Goal: Information Seeking & Learning: Learn about a topic

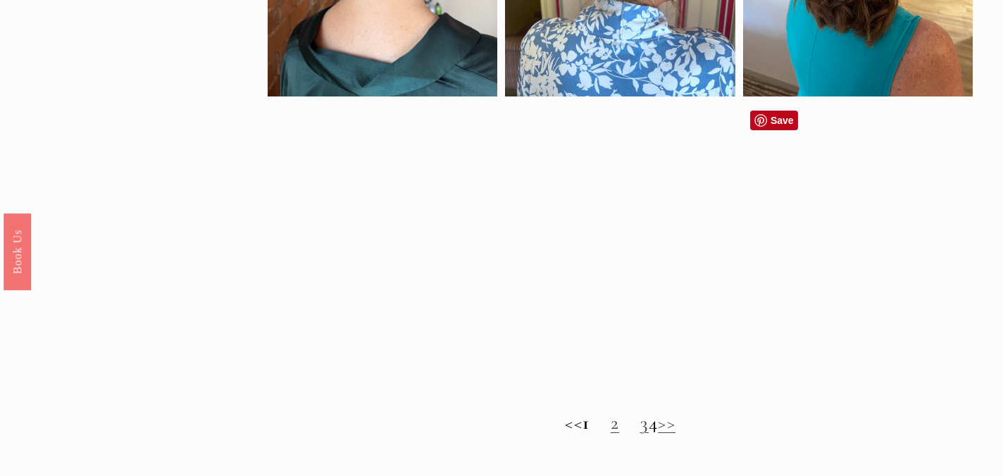
scroll to position [968, 0]
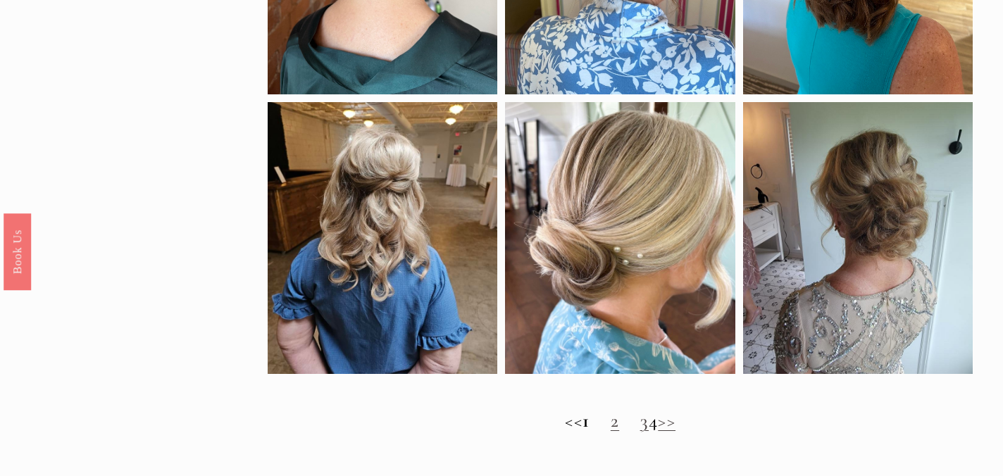
click at [611, 423] on link "2" at bounding box center [615, 420] width 8 height 23
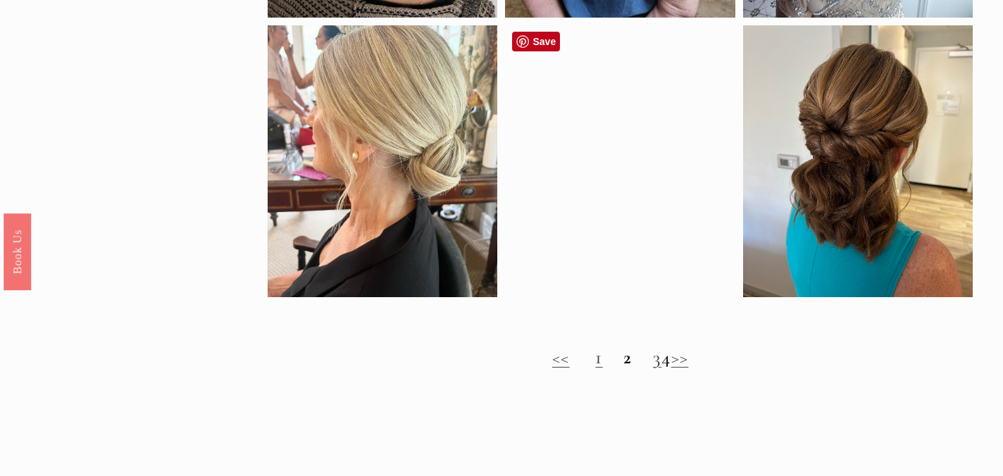
scroll to position [1055, 0]
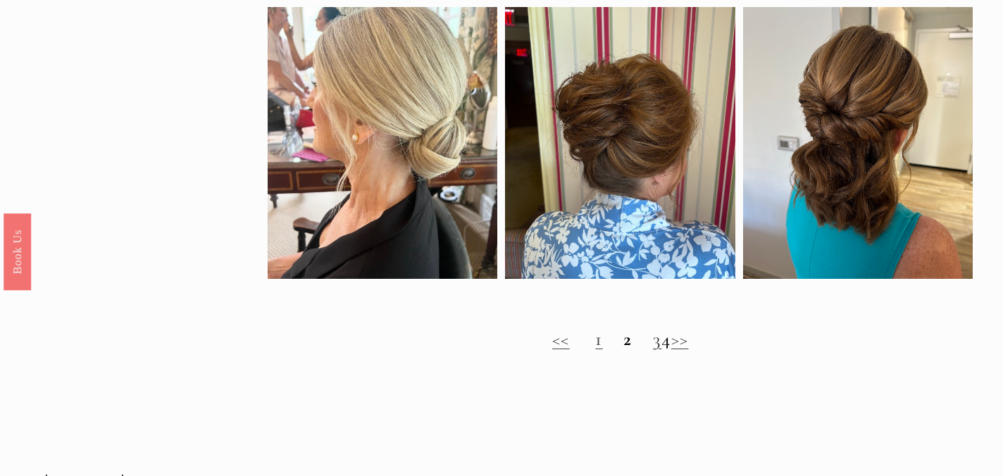
click at [653, 345] on link "3" at bounding box center [657, 339] width 8 height 23
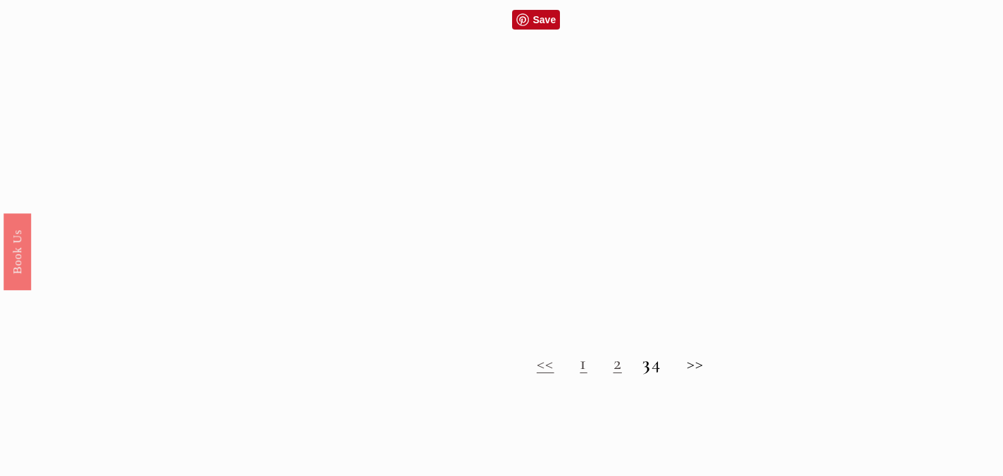
scroll to position [1006, 0]
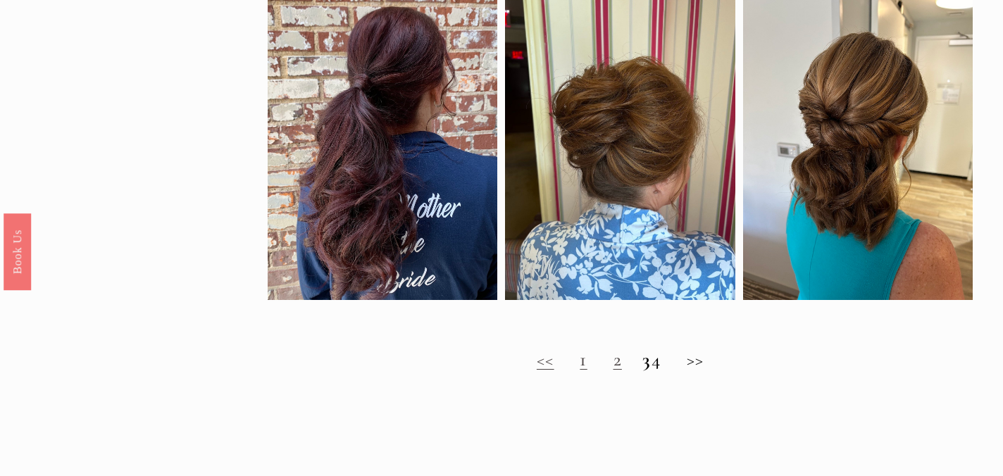
click at [663, 370] on h2 "<< 1 2 3 4 >>" at bounding box center [620, 360] width 705 height 23
click at [669, 368] on h2 "<< 1 2 3 4 >>" at bounding box center [620, 360] width 705 height 23
